Goal: Complete application form

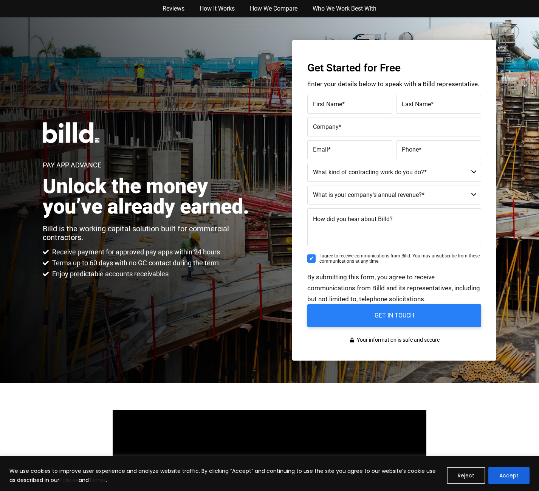
click at [396, 173] on select "Commercial Commercial and Residential Residential Not a Contractor" at bounding box center [395, 172] width 174 height 19
select select "Commercial"
click at [308, 163] on select "Commercial Commercial and Residential Residential Not a Contractor" at bounding box center [395, 172] width 174 height 19
click at [393, 173] on select "Commercial Commercial and Residential Residential Not a Contractor" at bounding box center [395, 172] width 174 height 19
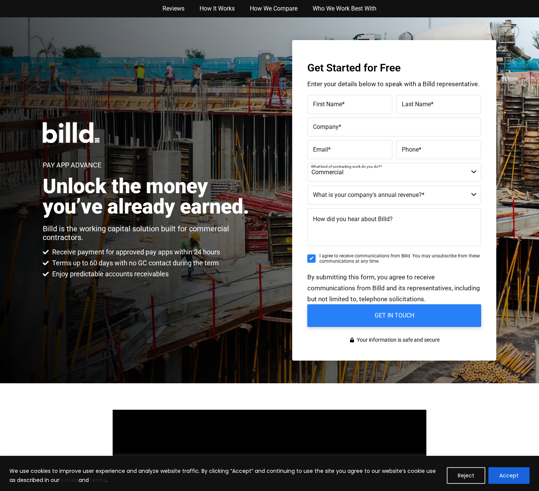
click at [390, 198] on select "$40M + $25M - $40M $8M - $25M $4M - $8M $2M - $4M $1M - $2M Less than $1M" at bounding box center [395, 195] width 174 height 19
select select "$1M - $2M"
click at [308, 186] on select "$40M + $25M - $40M $8M - $25M $4M - $8M $2M - $4M $1M - $2M Less than $1M" at bounding box center [395, 195] width 174 height 19
click at [381, 222] on span "How did you hear about Billd?" at bounding box center [353, 219] width 80 height 7
click at [381, 222] on textarea "How did you hear about Billd?" at bounding box center [395, 227] width 174 height 38
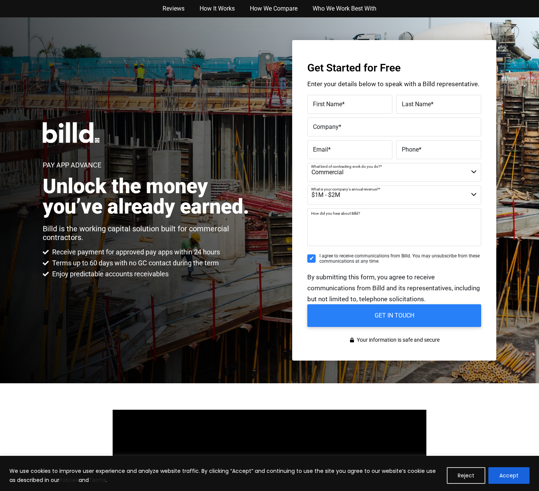
click at [321, 98] on div "First Name *" at bounding box center [351, 104] width 87 height 19
click at [186, 176] on h2 "Unlock the money you’ve already earned." at bounding box center [150, 196] width 214 height 41
click at [176, 7] on link "Reviews" at bounding box center [173, 8] width 37 height 17
click at [213, 7] on link "How It Works" at bounding box center [217, 8] width 50 height 17
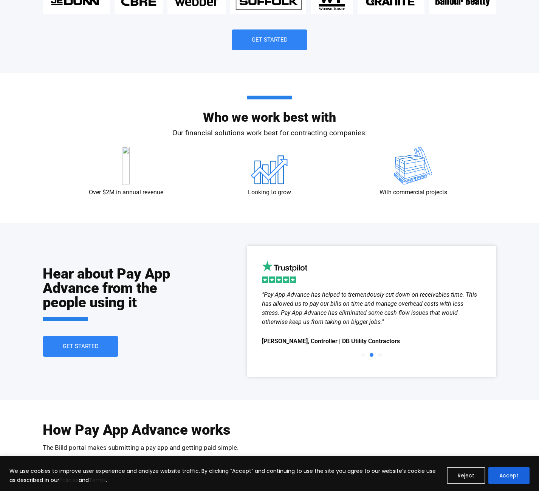
scroll to position [1111, 0]
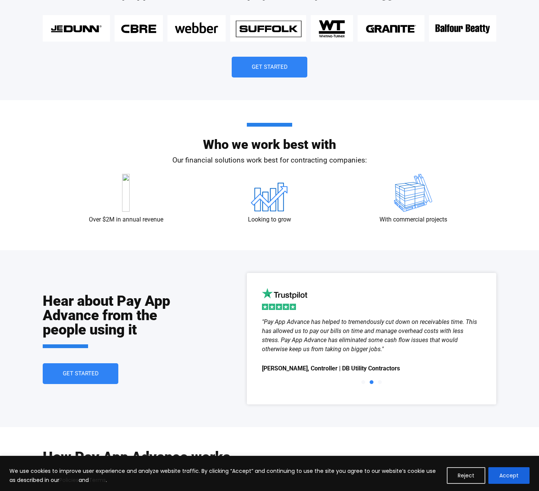
drag, startPoint x: 387, startPoint y: 375, endPoint x: 379, endPoint y: 377, distance: 8.7
click at [381, 376] on div ""As a growth minded commercial subcontractor, Billd has provided us with the re…" at bounding box center [371, 354] width 219 height 72
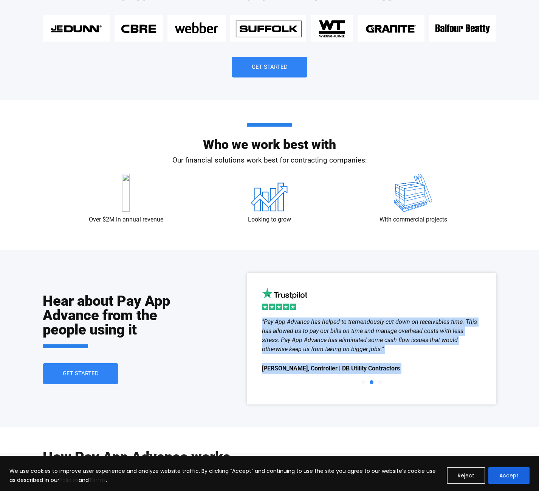
click at [382, 382] on span "Go to slide 3" at bounding box center [380, 383] width 4 height 4
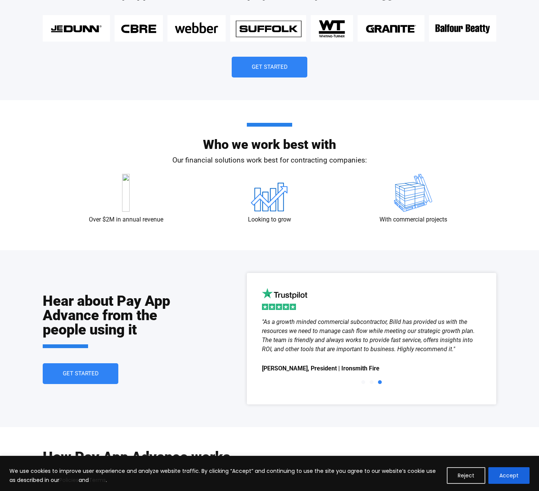
click at [382, 382] on span "Go to slide 3" at bounding box center [380, 383] width 4 height 4
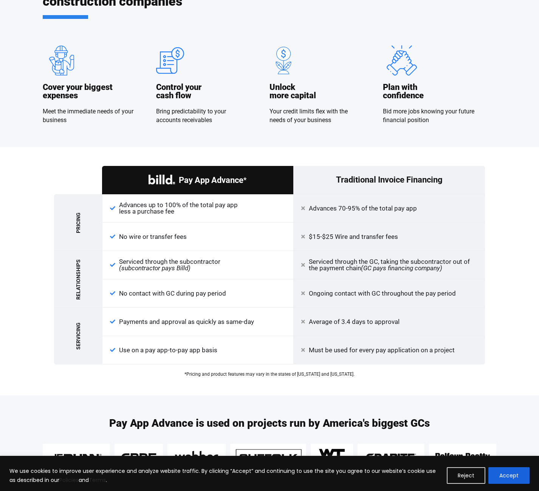
scroll to position [657, 0]
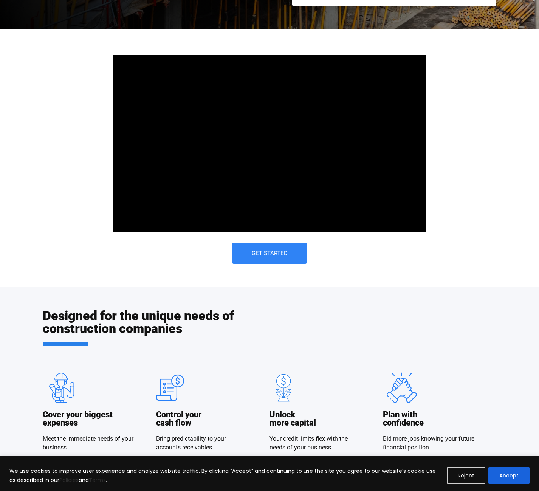
click at [275, 254] on span "Get Started" at bounding box center [270, 254] width 36 height 6
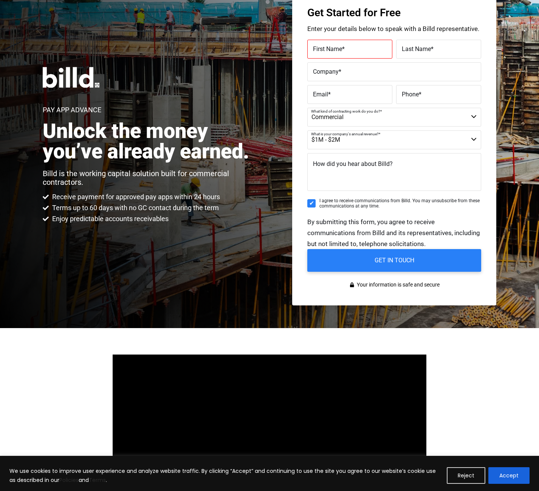
scroll to position [17, 0]
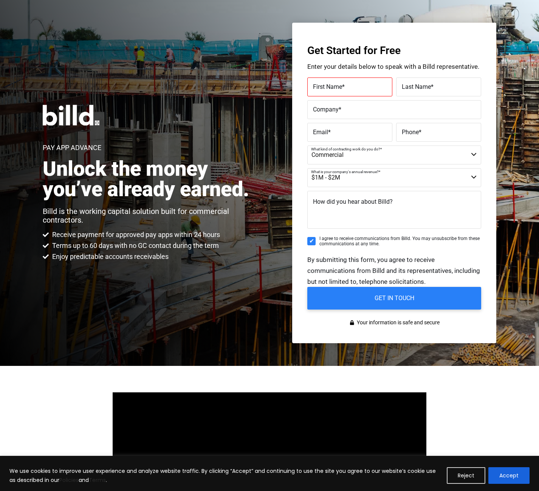
click at [356, 91] on label "First Name *" at bounding box center [350, 87] width 74 height 11
click at [356, 91] on input "First Name *" at bounding box center [350, 87] width 85 height 19
type input "Dilania"
type input "[PERSON_NAME]"
type input "El Encanto Bakery Inc"
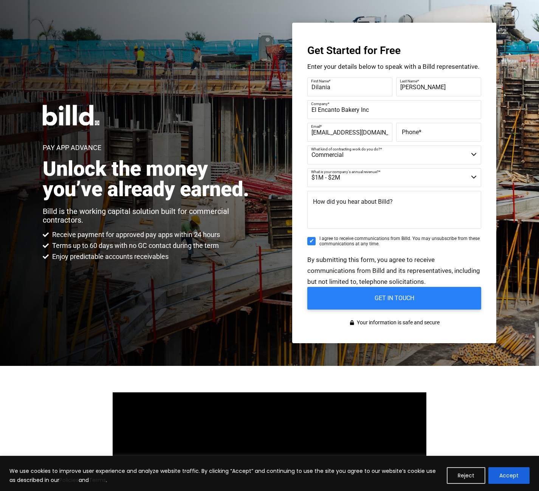
click at [386, 134] on input "[EMAIL_ADDRESS][DOMAIN_NAME]" at bounding box center [350, 132] width 85 height 19
type input "[EMAIL_ADDRESS][DOMAIN_NAME]"
click at [383, 135] on input "[EMAIL_ADDRESS][DOMAIN_NAME]" at bounding box center [350, 132] width 85 height 19
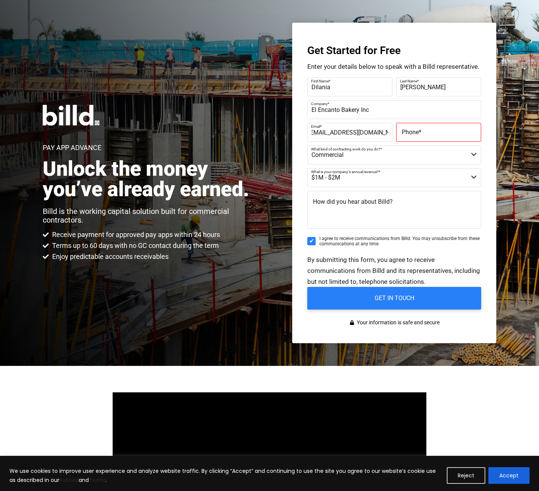
drag, startPoint x: 386, startPoint y: 133, endPoint x: 393, endPoint y: 132, distance: 7.3
click at [393, 132] on div "Email * [EMAIL_ADDRESS][DOMAIN_NAME]" at bounding box center [351, 132] width 87 height 19
click at [432, 132] on label "Phone *" at bounding box center [439, 132] width 74 height 11
click at [432, 132] on input "Phone *" at bounding box center [438, 132] width 85 height 19
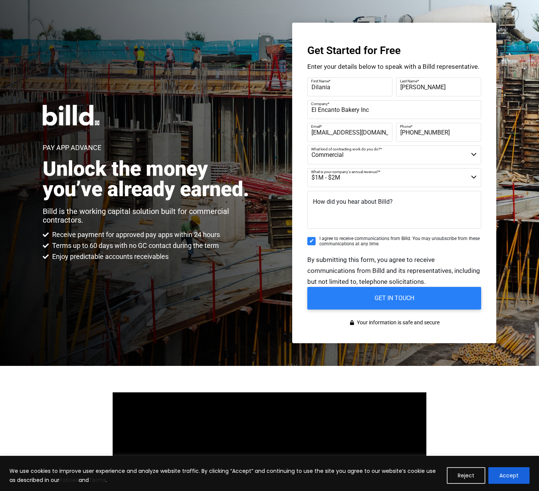
type input "[PHONE_NUMBER]"
click at [405, 202] on textarea "How did you hear about Billd?" at bounding box center [395, 210] width 174 height 38
type textarea "P"
type textarea "Online"
click at [414, 300] on input "GET IN TOUCH" at bounding box center [394, 299] width 183 height 24
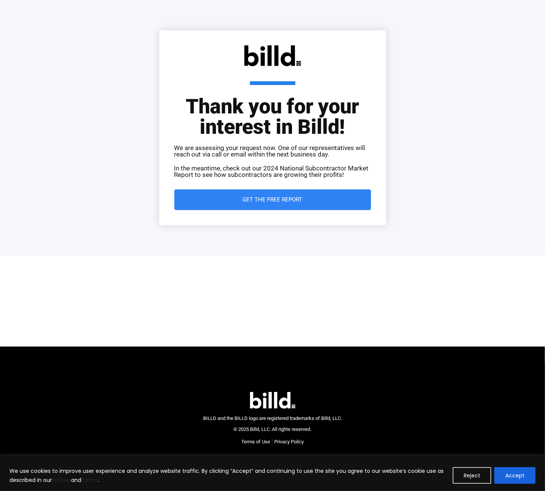
click at [268, 199] on span "Get the Free Report" at bounding box center [273, 200] width 60 height 6
